Goal: Transaction & Acquisition: Purchase product/service

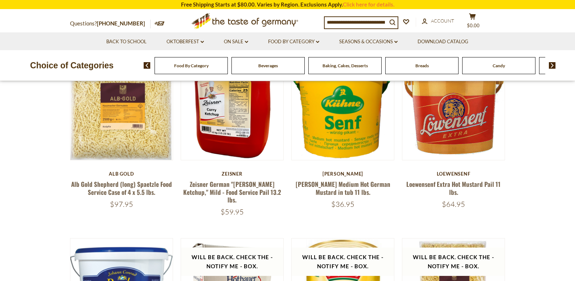
scroll to position [73, 0]
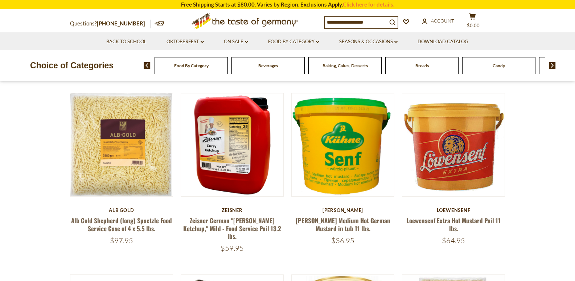
click at [554, 67] on img at bounding box center [552, 65] width 7 height 7
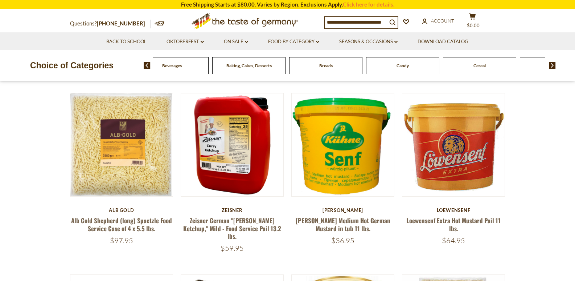
click at [554, 67] on img at bounding box center [552, 65] width 7 height 7
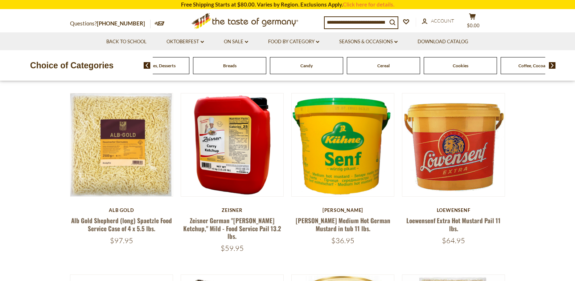
click at [554, 67] on img at bounding box center [552, 65] width 7 height 7
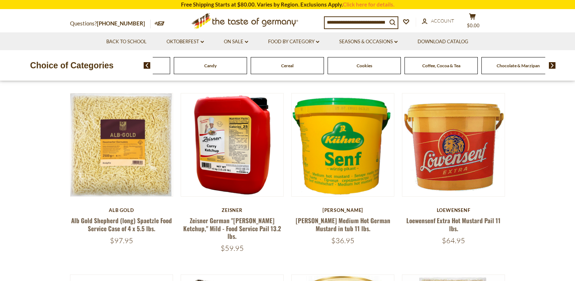
click at [554, 67] on img at bounding box center [552, 65] width 7 height 7
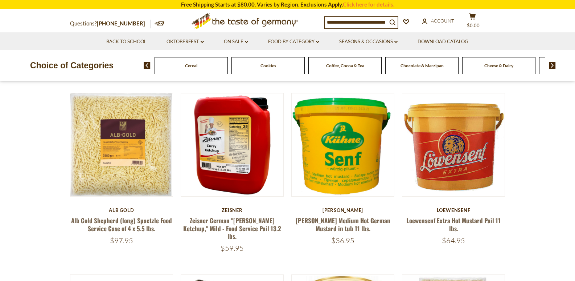
click at [554, 67] on img at bounding box center [552, 65] width 7 height 7
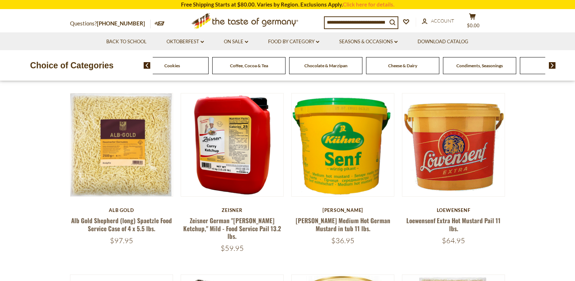
click at [554, 67] on img at bounding box center [552, 65] width 7 height 7
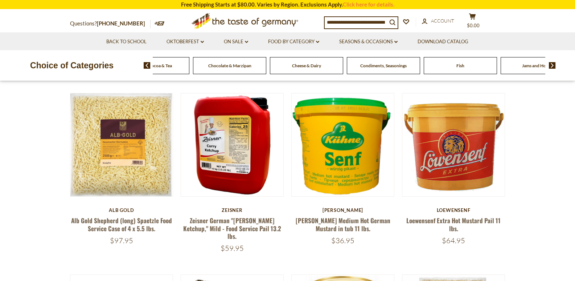
click at [554, 67] on img at bounding box center [552, 65] width 7 height 7
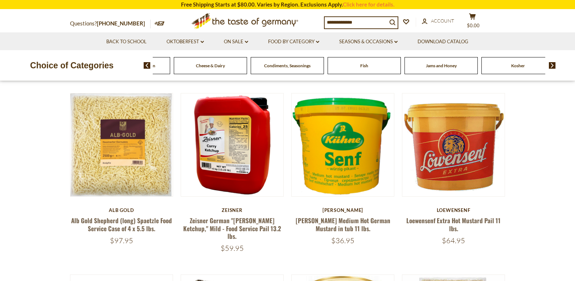
click at [554, 67] on img at bounding box center [552, 65] width 7 height 7
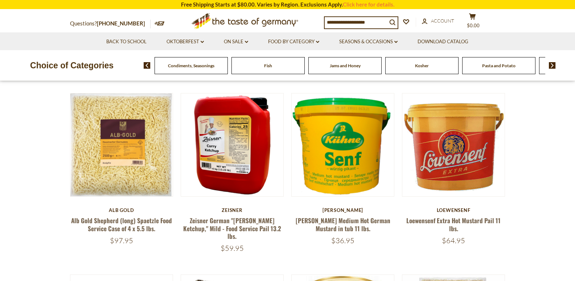
click at [554, 67] on img at bounding box center [552, 65] width 7 height 7
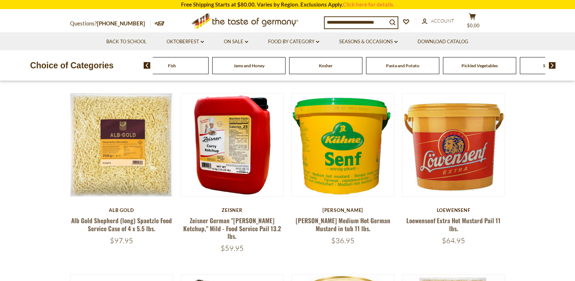
click at [554, 67] on img at bounding box center [552, 65] width 7 height 7
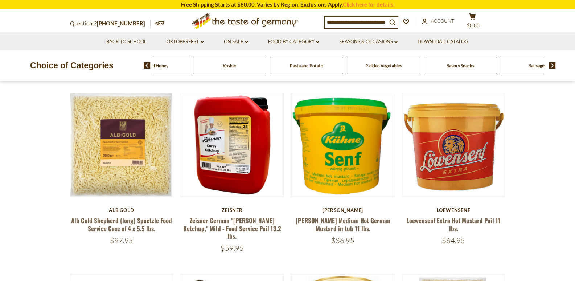
click at [554, 67] on img at bounding box center [552, 65] width 7 height 7
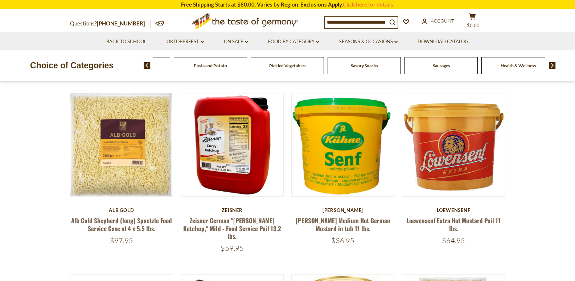
click at [554, 67] on img at bounding box center [552, 65] width 7 height 7
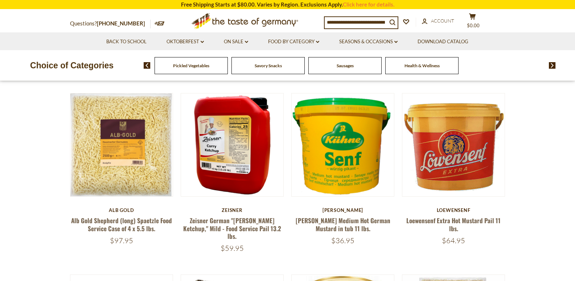
click at [342, 65] on span "Sausages" at bounding box center [345, 65] width 17 height 5
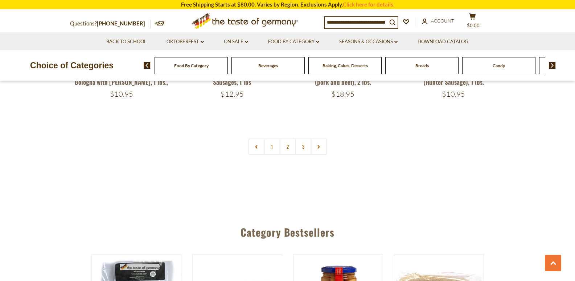
scroll to position [1852, 0]
